Goal: Task Accomplishment & Management: Use online tool/utility

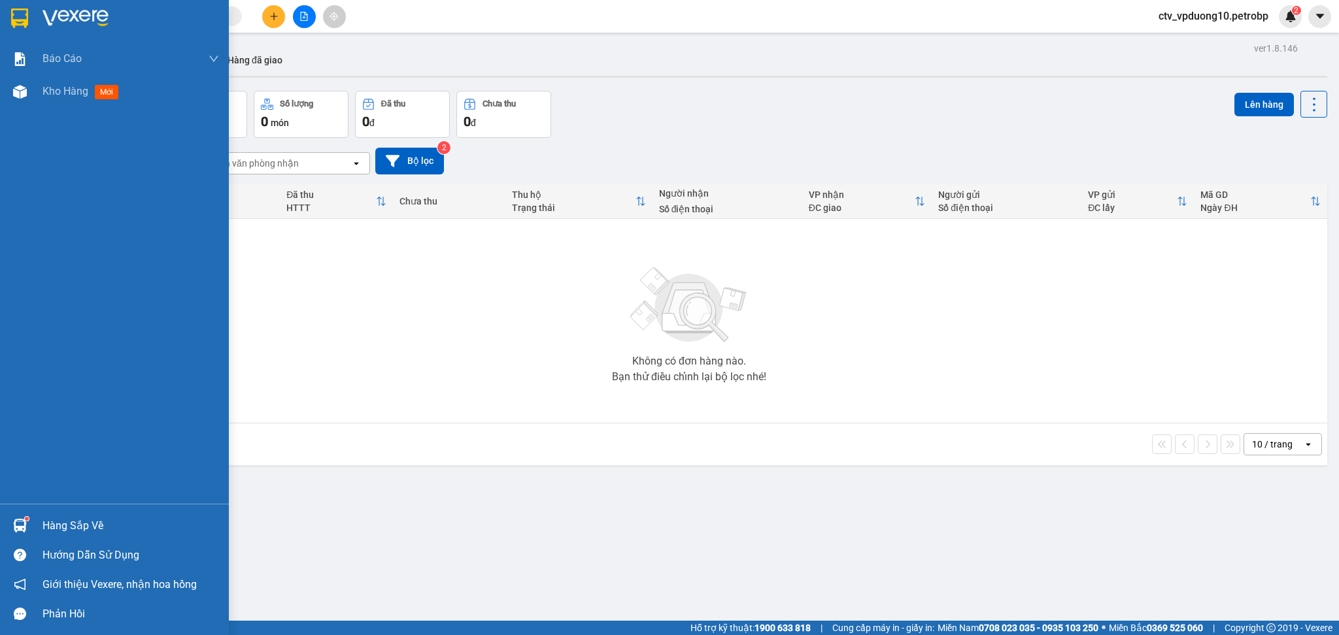
click at [30, 521] on div at bounding box center [19, 525] width 23 height 23
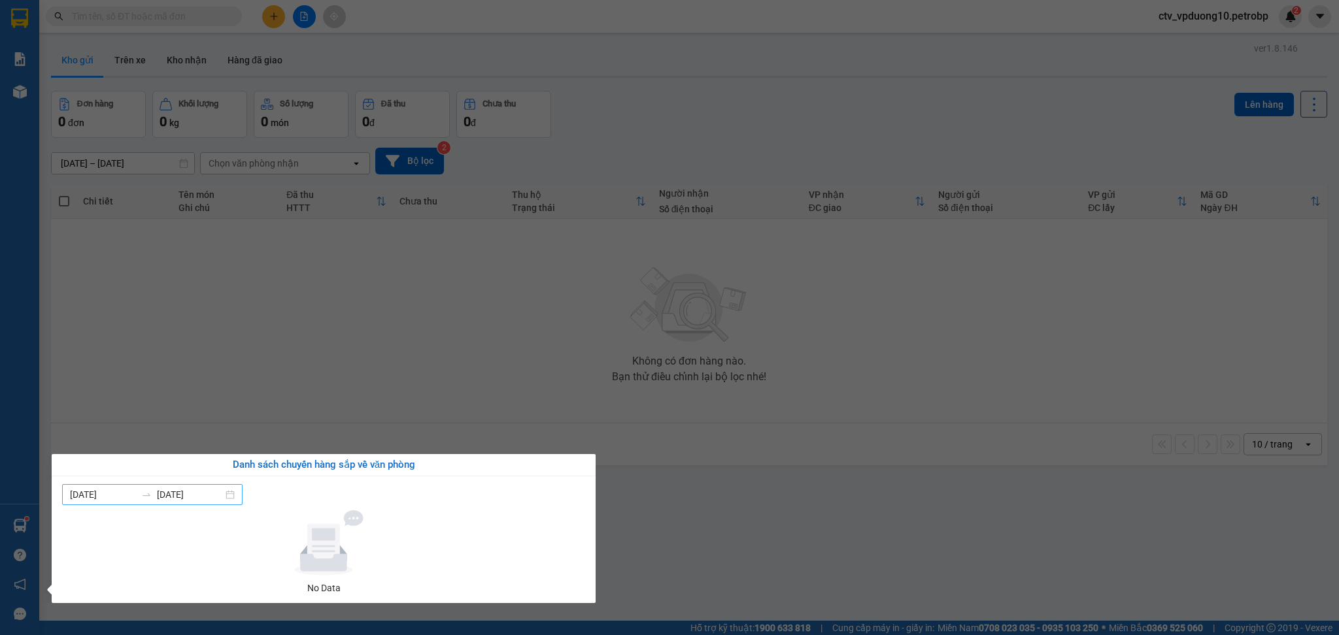
click at [189, 494] on input "12/10/2025" at bounding box center [190, 495] width 66 height 14
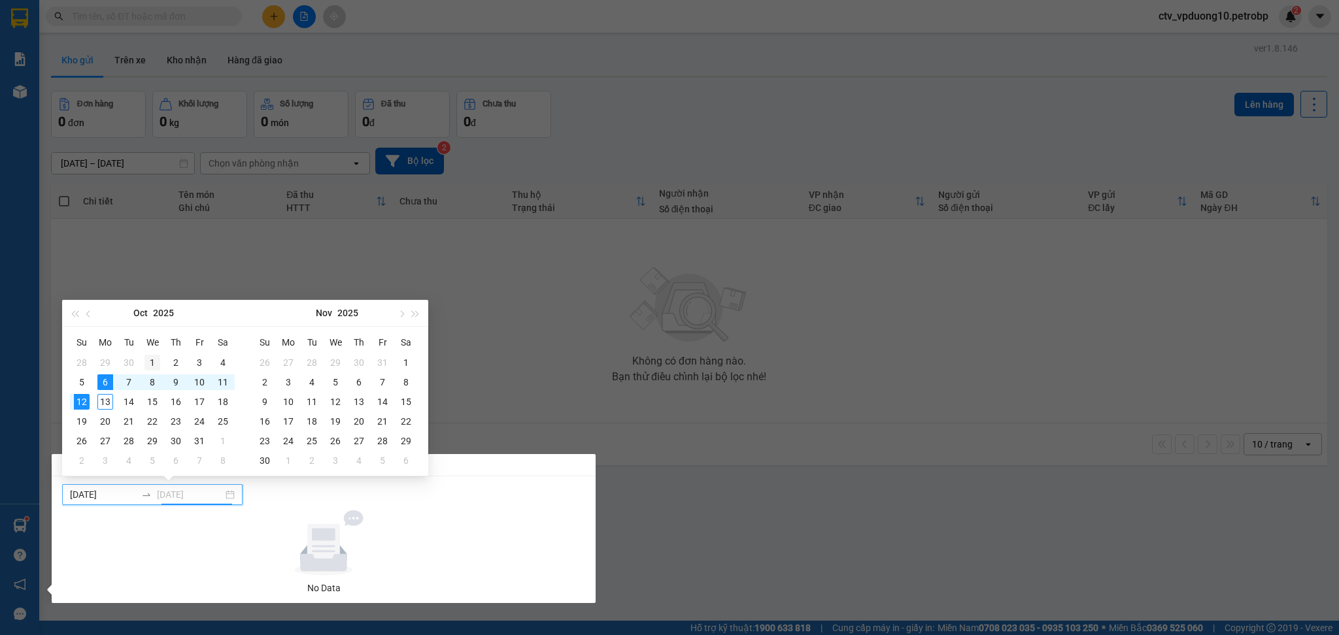
type input "01/10/2025"
click at [146, 355] on div "1" at bounding box center [152, 363] width 16 height 16
click at [116, 399] on table "Su Mo Tu We Th Fr Sa 28 29 30 1 2 3 4 5 6 7 8 9 10 11 12 13 14 15 16 17 18 19 2…" at bounding box center [152, 401] width 165 height 139
click at [109, 398] on table "Su Mo Tu We Th Fr Sa 28 29 30 1 2 3 4 5 6 7 8 9 10 11 12 13 14 15 16 17 18 19 2…" at bounding box center [152, 401] width 165 height 139
type input "30/09/2025"
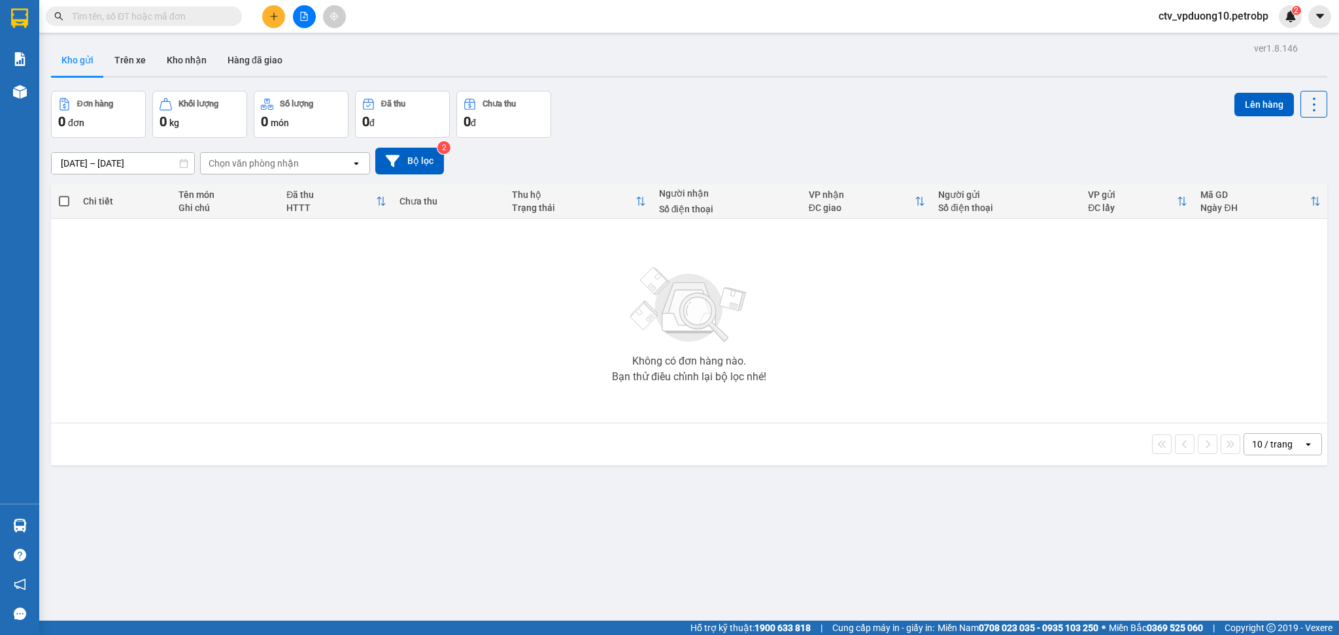
click at [265, 184] on section "Kết quả tìm kiếm ( 0 ) Bộ lọc No Data ctv_vpduong10.petrobp 2 Báo cáo Mẫu 1: Bá…" at bounding box center [669, 317] width 1339 height 635
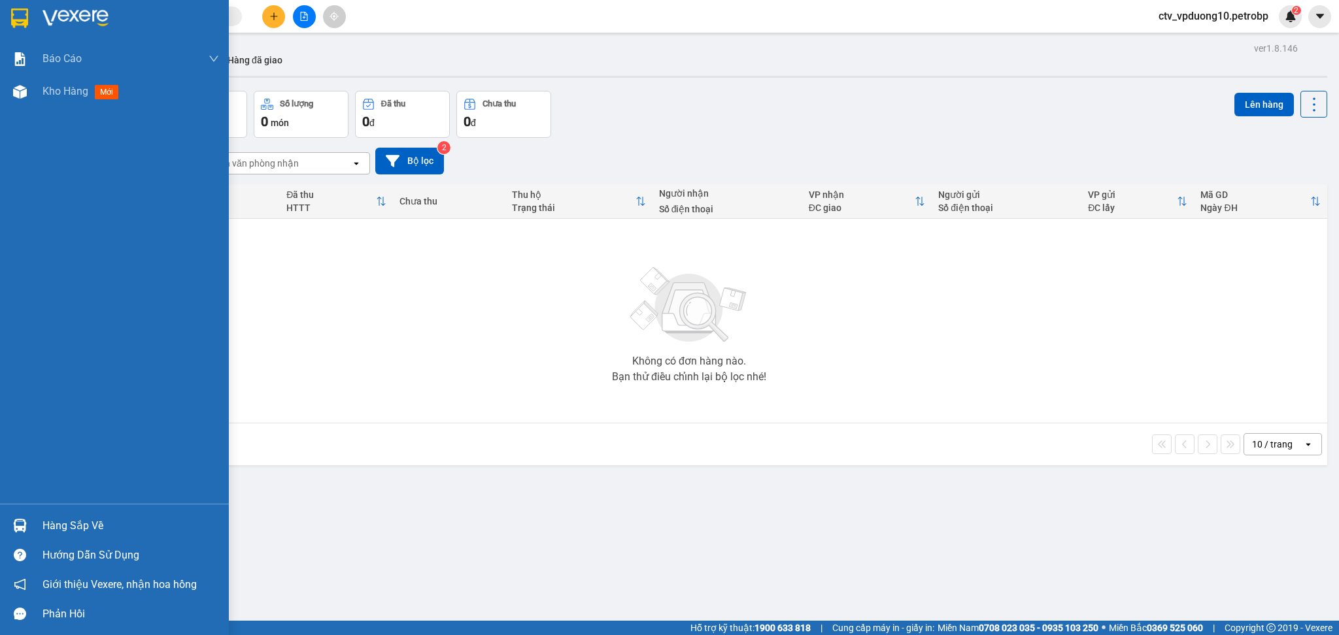
click at [30, 524] on div at bounding box center [19, 525] width 23 height 23
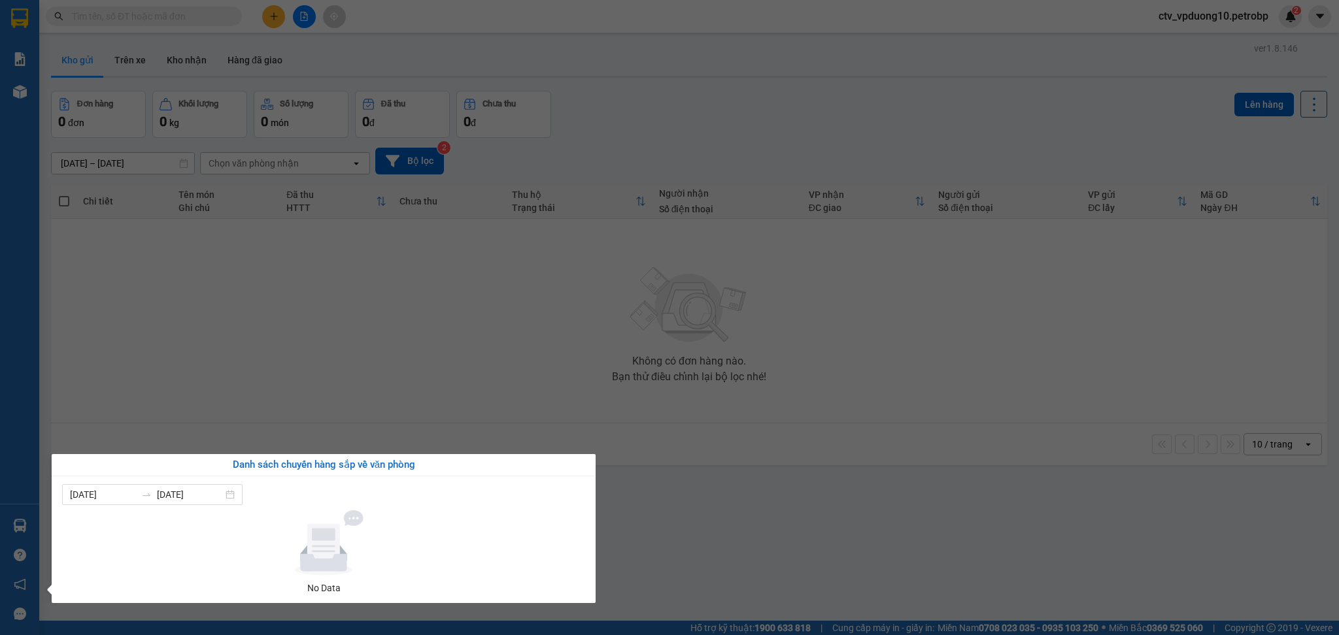
click at [510, 259] on section "Kết quả tìm kiếm ( 0 ) Bộ lọc No Data ctv_vpduong10.petrobp 2 Báo cáo Mẫu 1: Bá…" at bounding box center [669, 317] width 1339 height 635
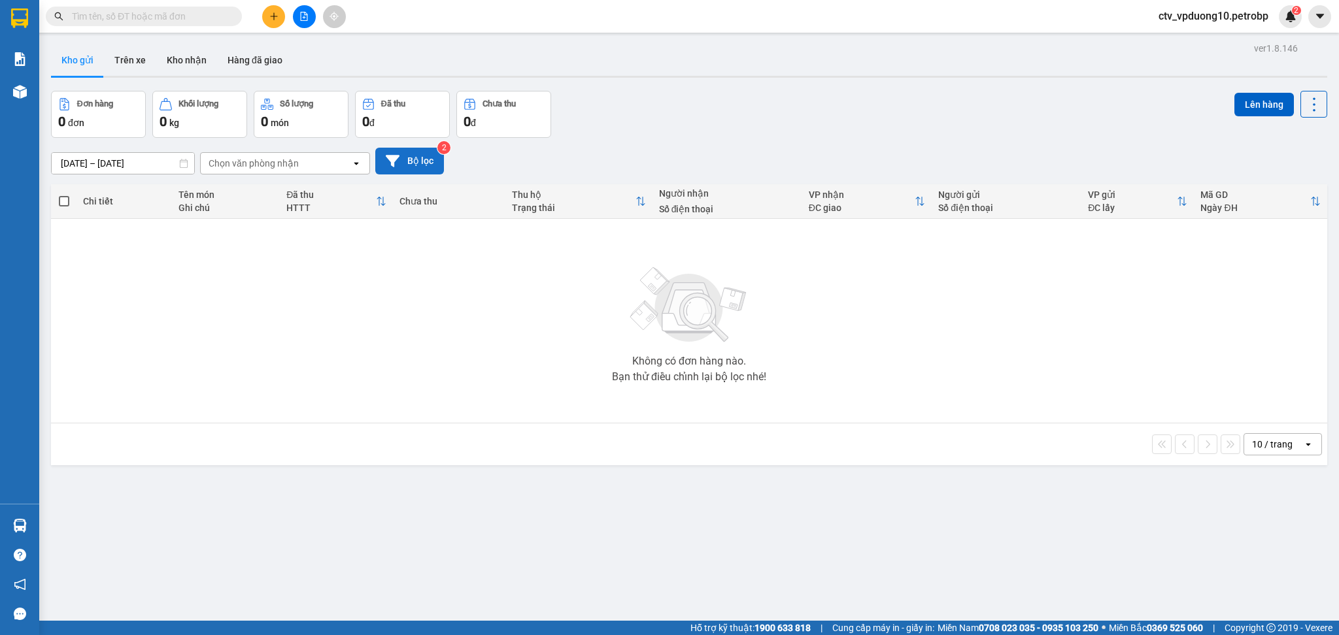
click at [431, 156] on button "Bộ lọc" at bounding box center [409, 161] width 69 height 27
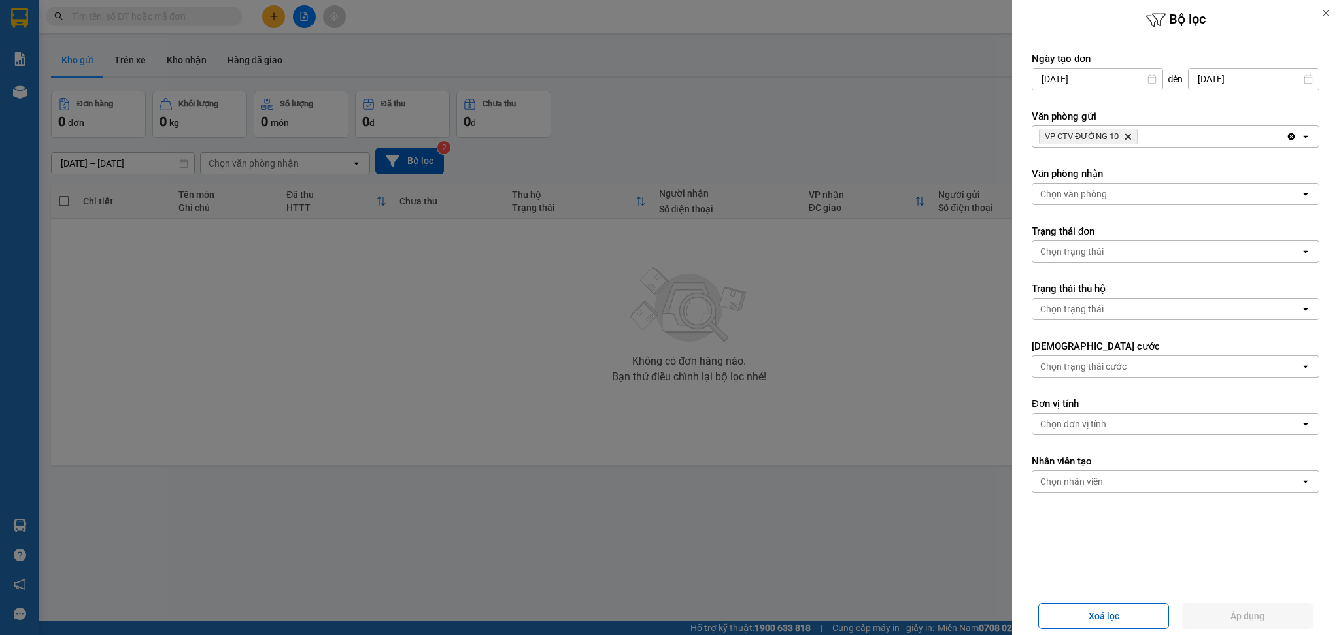
click at [1104, 192] on div "Chọn văn phòng" at bounding box center [1073, 194] width 67 height 13
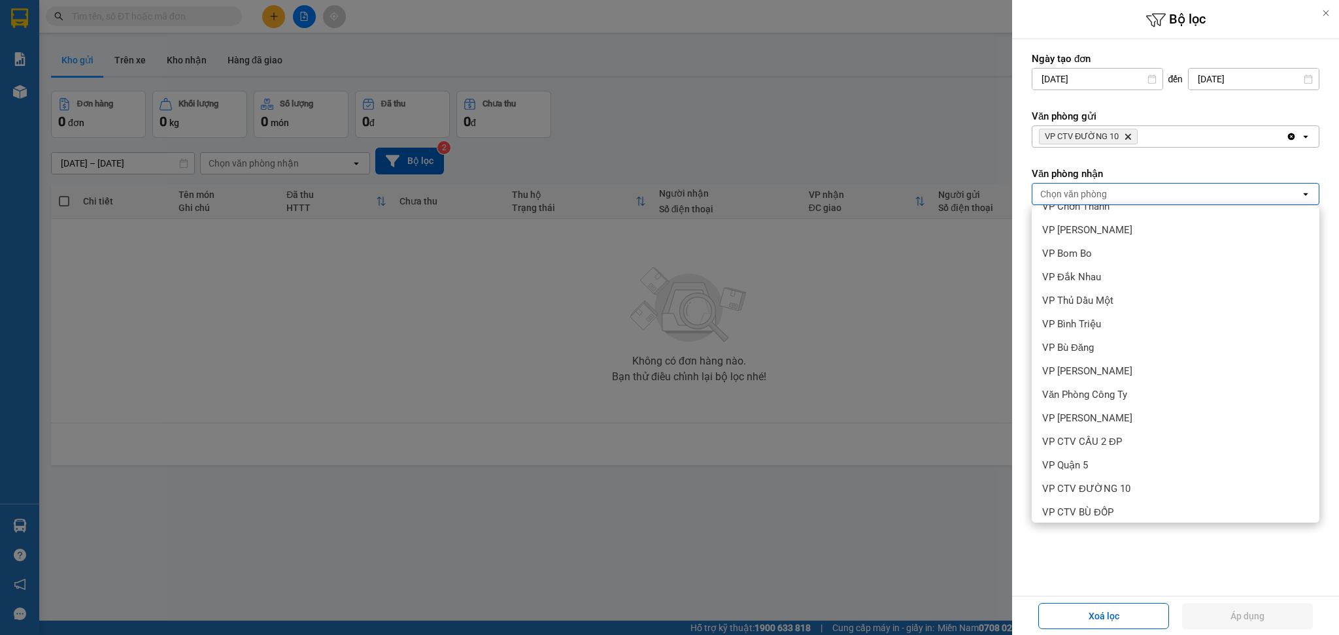
scroll to position [233, 0]
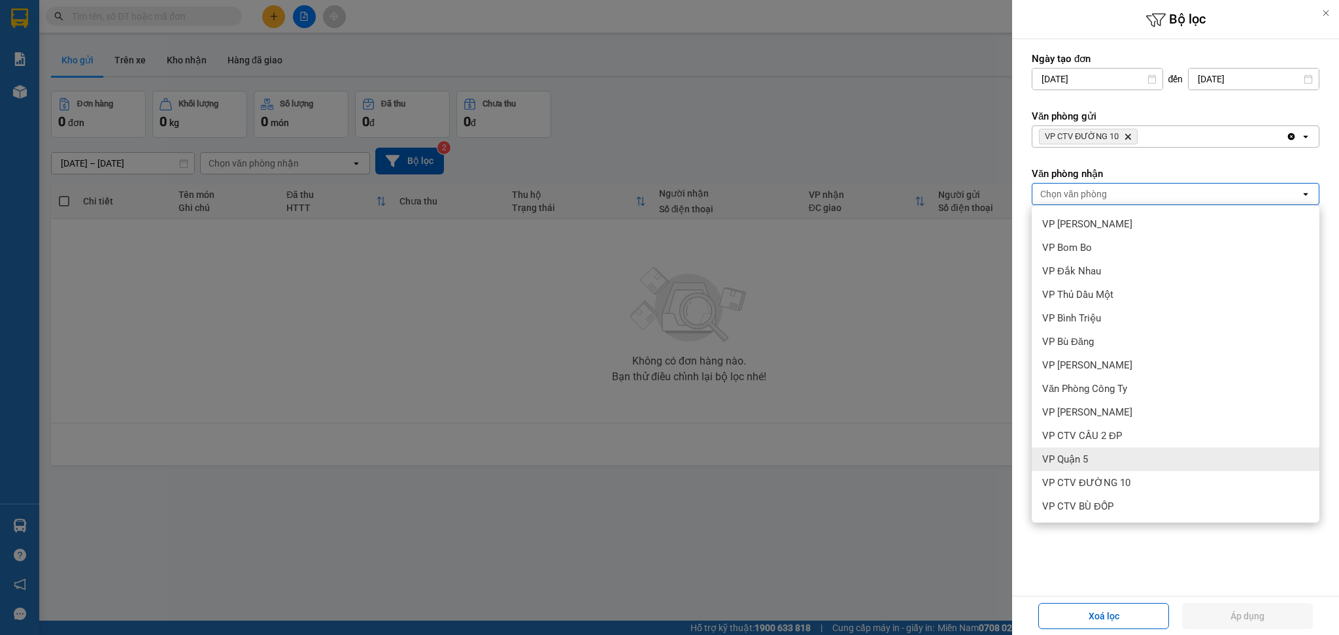
click at [1122, 470] on div "VP Quận 5" at bounding box center [1176, 460] width 288 height 24
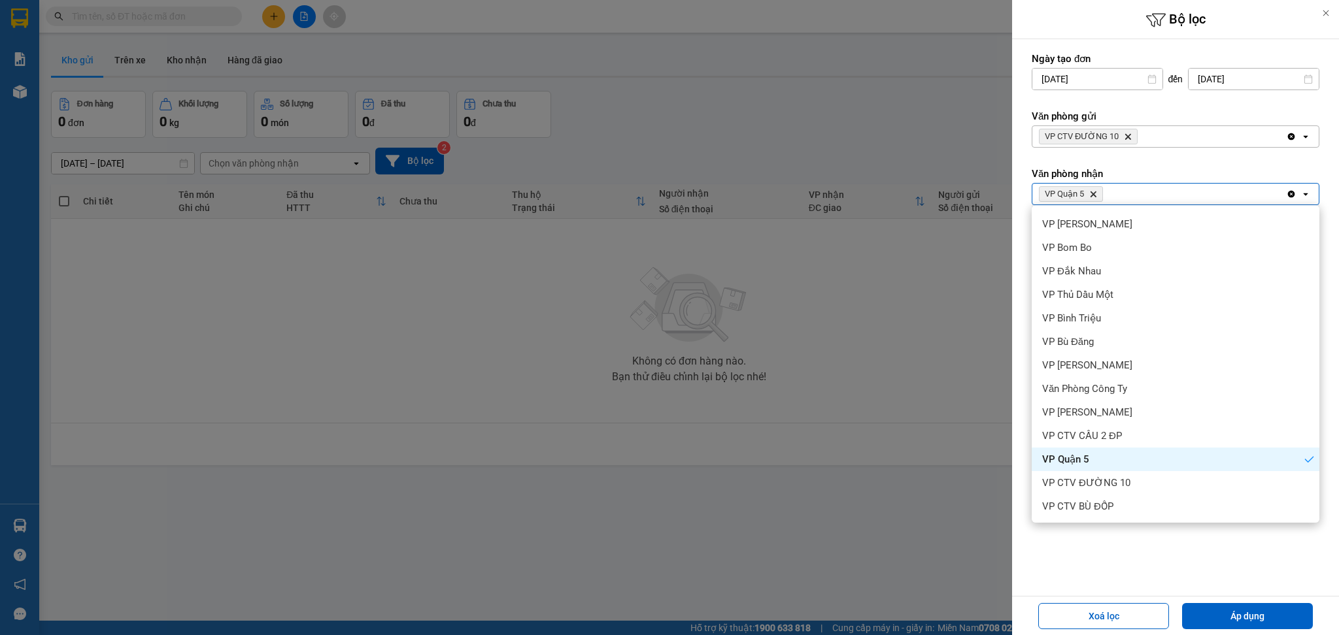
click at [1116, 480] on span "VP CTV ĐƯỜNG 10" at bounding box center [1086, 483] width 88 height 13
click at [1145, 459] on div "VP Quận 5" at bounding box center [1176, 460] width 288 height 24
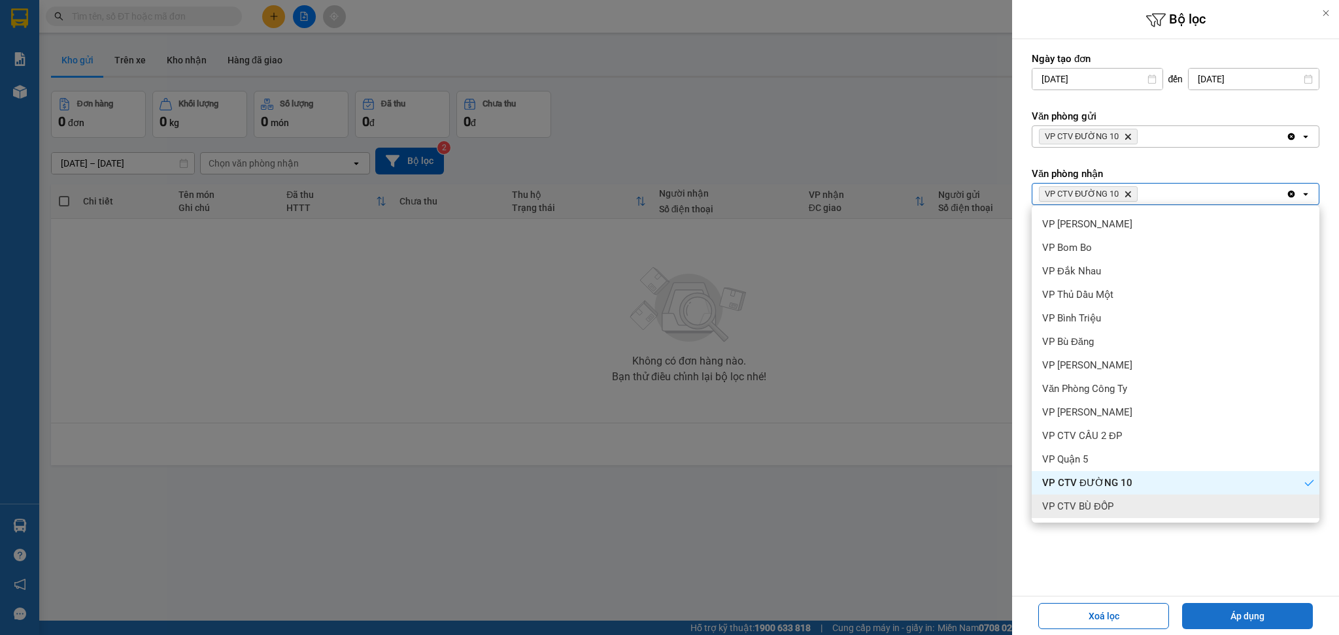
click at [1225, 590] on button "Áp dụng" at bounding box center [1247, 616] width 131 height 26
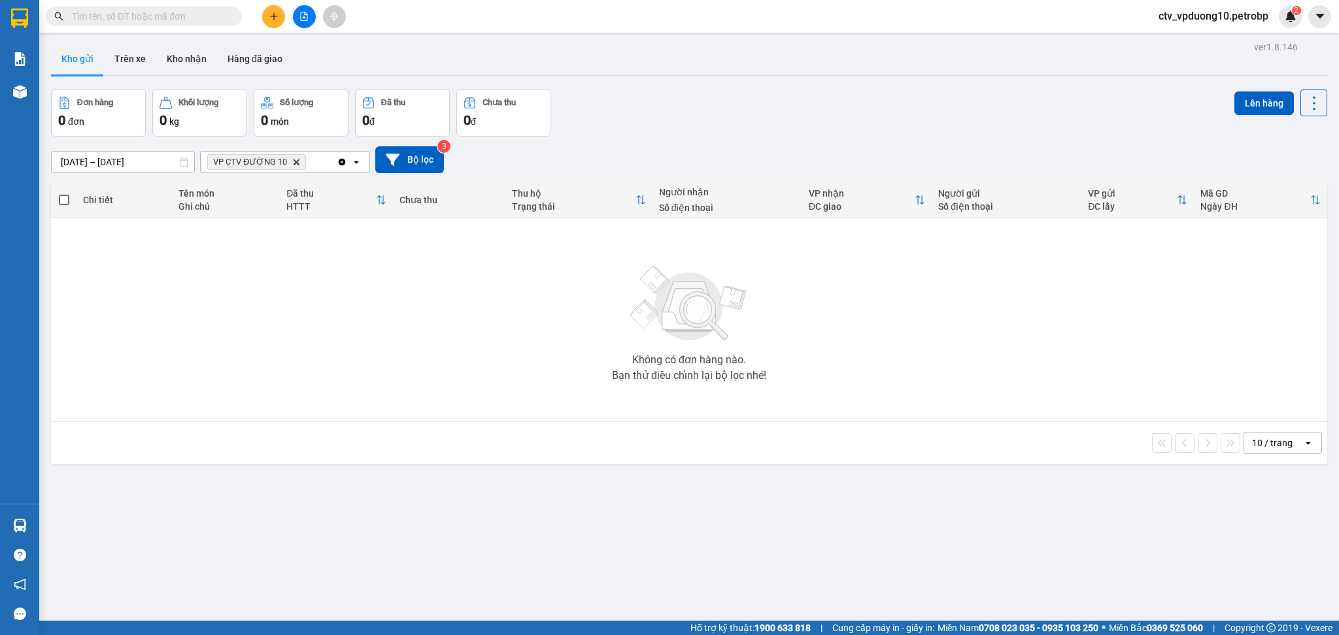
scroll to position [0, 0]
click at [293, 159] on span "VP CTV ĐƯỜNG 10 Delete" at bounding box center [256, 164] width 99 height 16
click at [293, 160] on icon "Delete" at bounding box center [296, 164] width 8 height 8
